Goal: Task Accomplishment & Management: Manage account settings

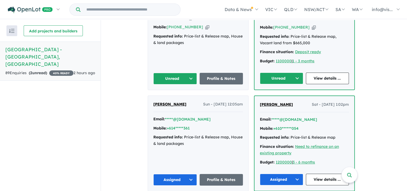
scroll to position [203, 0]
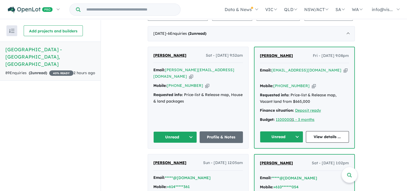
click at [301, 131] on button "Unread" at bounding box center [281, 137] width 43 height 12
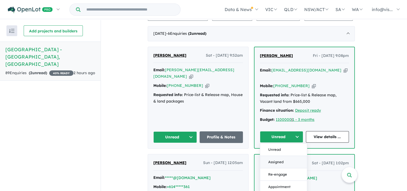
click at [282, 156] on button "Assigned" at bounding box center [283, 162] width 47 height 12
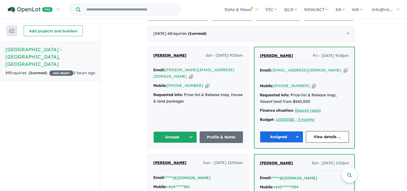
click at [194, 131] on button "Unread" at bounding box center [175, 137] width 44 height 12
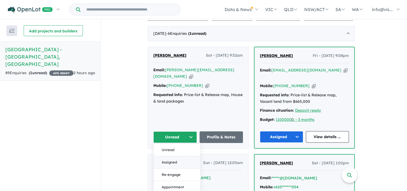
click at [174, 156] on button "Assigned" at bounding box center [177, 162] width 47 height 12
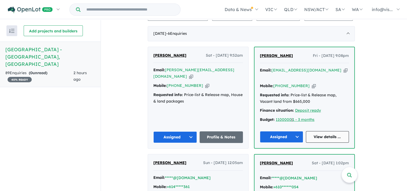
click at [319, 131] on link "View details ..." at bounding box center [327, 137] width 43 height 12
click at [221, 131] on link "Profile & Notes" at bounding box center [222, 137] width 44 height 12
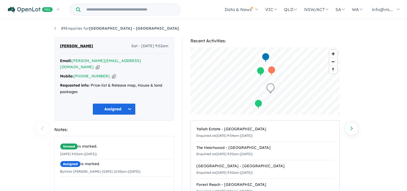
scroll to position [65, 0]
